Goal: Contribute content: Add original content to the website for others to see

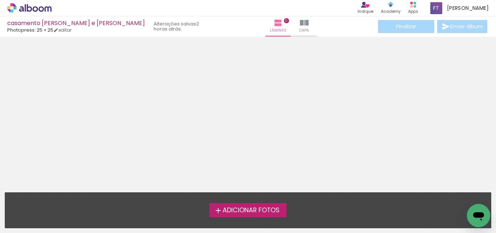
click at [251, 208] on span "Adicionar Fotos" at bounding box center [250, 210] width 57 height 7
click at [0, 0] on input "file" at bounding box center [0, 0] width 0 height 0
click at [259, 208] on span "Adicionar Fotos" at bounding box center [250, 210] width 57 height 7
click at [0, 0] on input "file" at bounding box center [0, 0] width 0 height 0
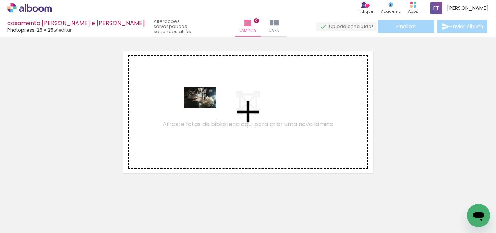
drag, startPoint x: 73, startPoint y: 206, endPoint x: 118, endPoint y: 206, distance: 45.0
click at [197, 109] on quentale-workspace at bounding box center [248, 116] width 496 height 233
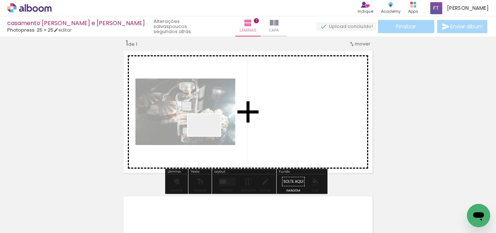
scroll to position [9, 0]
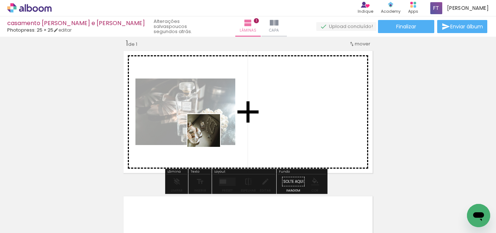
drag, startPoint x: 119, startPoint y: 212, endPoint x: 209, endPoint y: 136, distance: 117.7
click at [209, 136] on quentale-workspace at bounding box center [248, 116] width 496 height 233
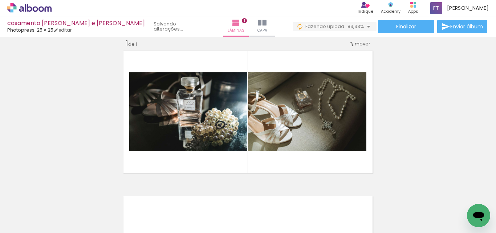
scroll to position [0, 0]
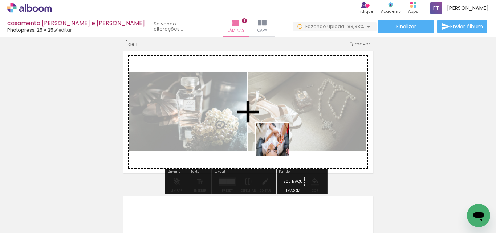
drag, startPoint x: 283, startPoint y: 216, endPoint x: 276, endPoint y: 145, distance: 71.4
click at [276, 145] on quentale-workspace at bounding box center [248, 116] width 496 height 233
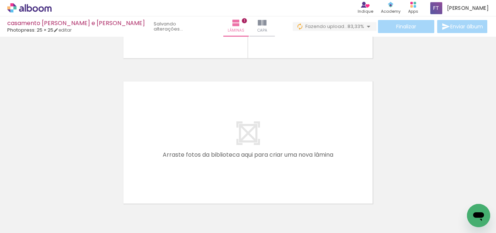
scroll to position [121, 0]
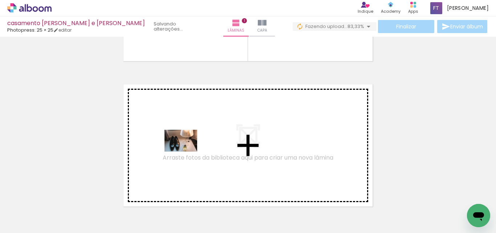
drag, startPoint x: 156, startPoint y: 209, endPoint x: 202, endPoint y: 212, distance: 46.2
click at [186, 152] on quentale-workspace at bounding box center [248, 116] width 496 height 233
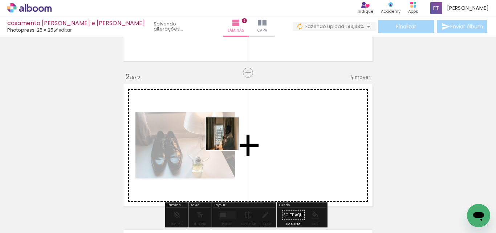
scroll to position [155, 0]
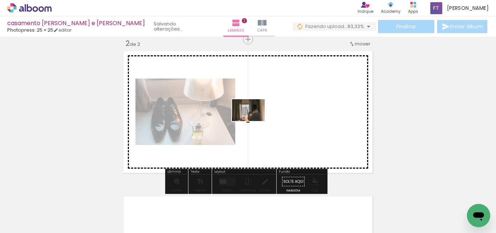
drag, startPoint x: 202, startPoint y: 213, endPoint x: 234, endPoint y: 211, distance: 32.0
click at [253, 121] on quentale-workspace at bounding box center [248, 116] width 496 height 233
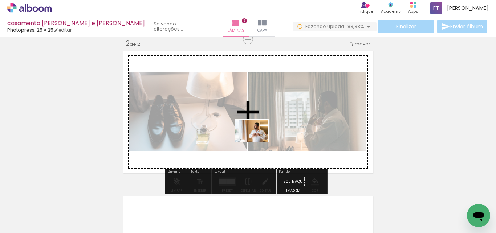
drag, startPoint x: 235, startPoint y: 215, endPoint x: 257, endPoint y: 142, distance: 76.6
click at [257, 142] on quentale-workspace at bounding box center [248, 116] width 496 height 233
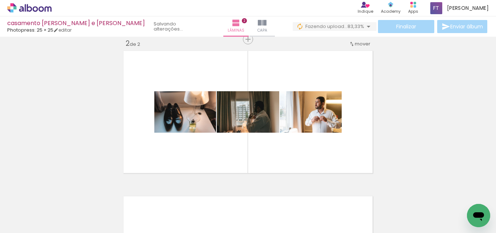
scroll to position [0, 196]
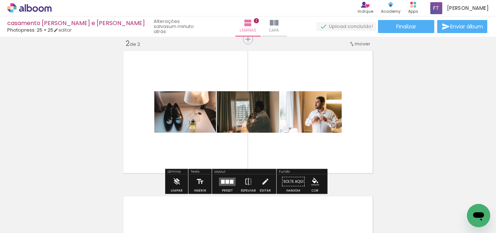
click at [352, 25] on quentale-upload-monitor at bounding box center [346, 26] width 60 height 9
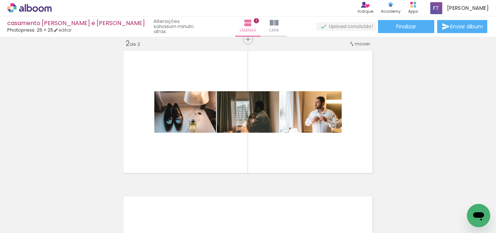
scroll to position [0, 249]
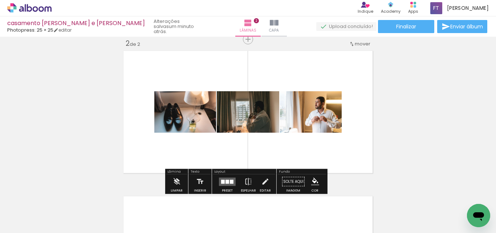
drag, startPoint x: 67, startPoint y: 210, endPoint x: 206, endPoint y: 144, distance: 154.0
click at [206, 144] on quentale-workspace at bounding box center [248, 116] width 496 height 233
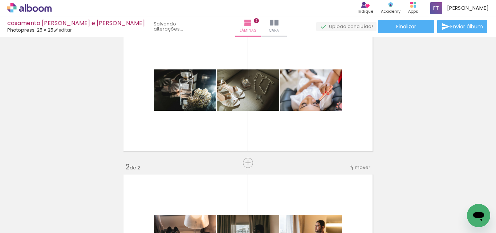
scroll to position [0, 132]
click at [34, 208] on input "Todas as fotos" at bounding box center [21, 211] width 28 height 6
click at [35, 208] on paper-item "Não utilizadas" at bounding box center [23, 208] width 37 height 6
click at [36, 214] on iron-icon at bounding box center [37, 217] width 6 height 6
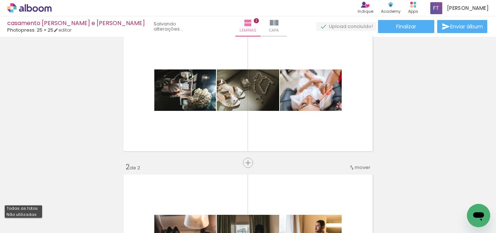
click at [0, 0] on slot "Todas as fotos" at bounding box center [0, 0] width 0 height 0
type input "Todas as fotos"
click at [25, 222] on span "Adicionar Fotos" at bounding box center [26, 223] width 22 height 8
click at [0, 0] on input "file" at bounding box center [0, 0] width 0 height 0
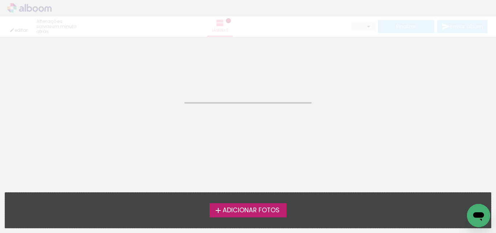
click at [417, 124] on neon-animated-pages "Confirmar Cancelar" at bounding box center [248, 135] width 496 height 196
